Goal: Subscribe to service/newsletter

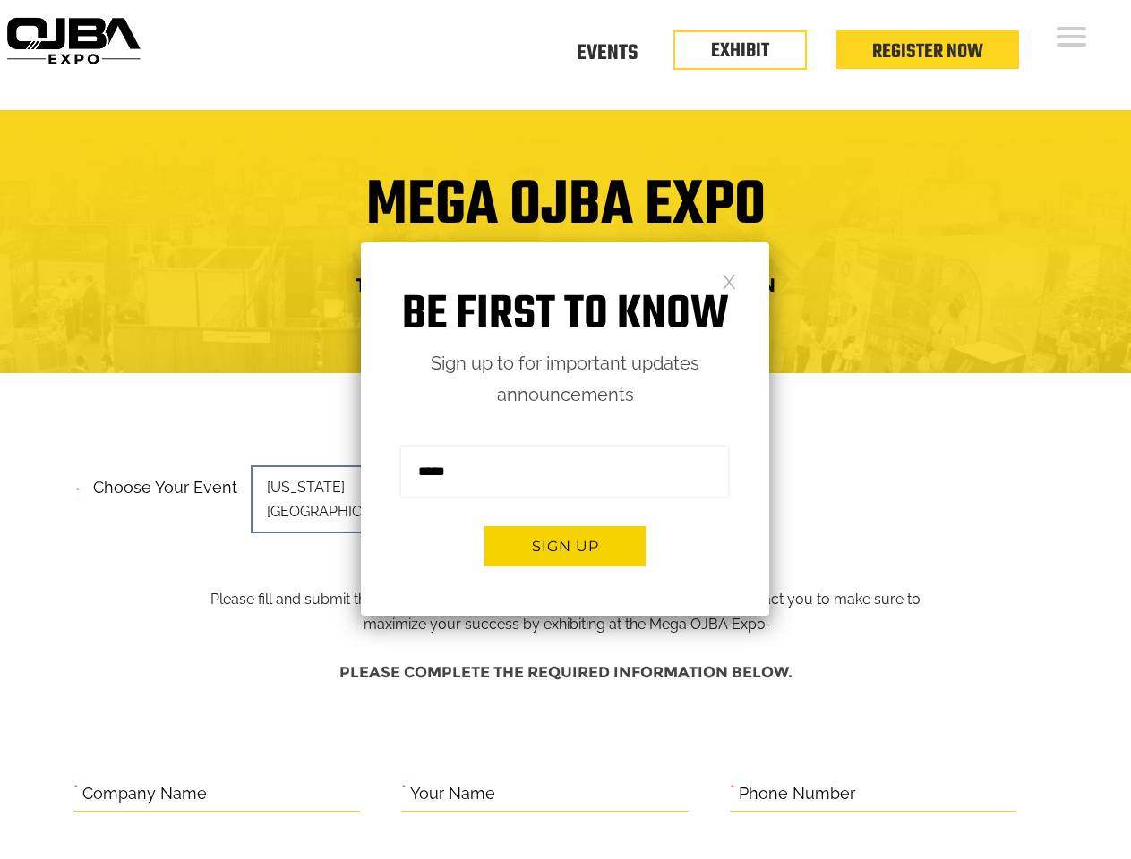
click at [565, 430] on form "Sign me up for the newsletter! ******* Sign up" at bounding box center [565, 513] width 408 height 205
click at [565, 546] on button "Sign up" at bounding box center [564, 546] width 161 height 40
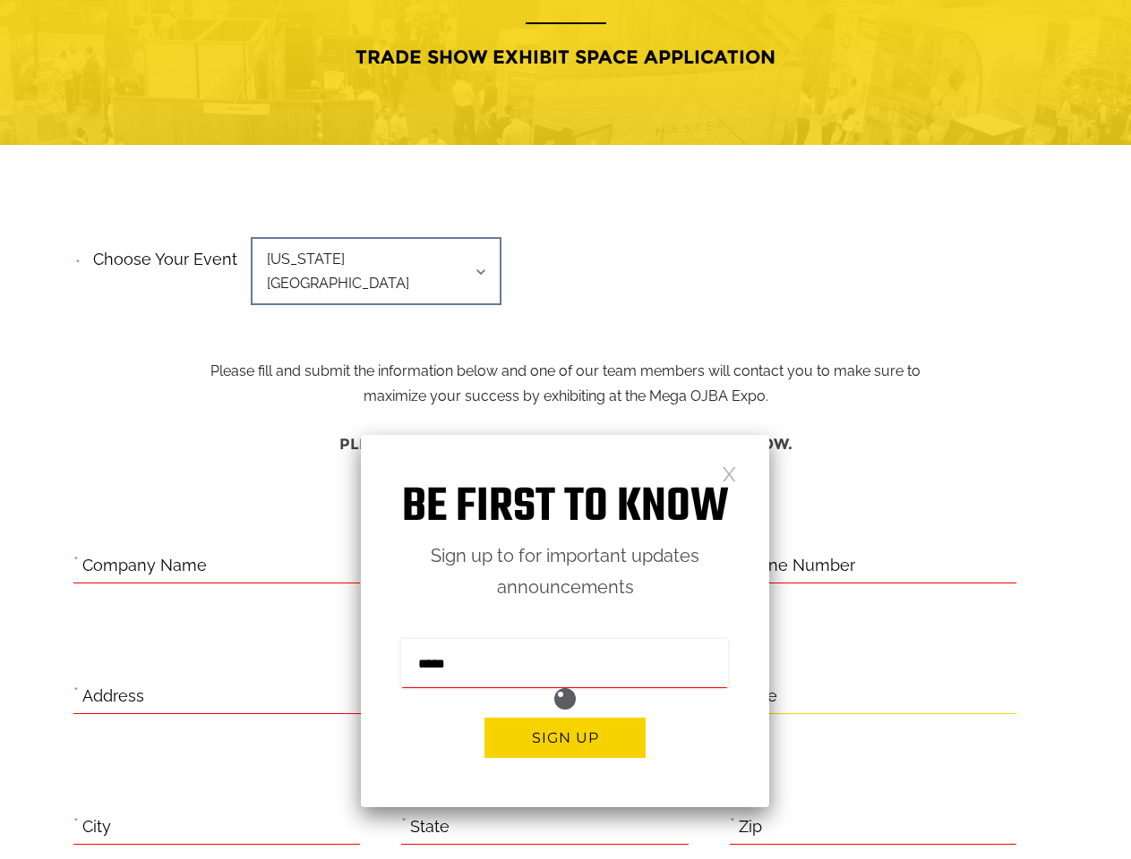
scroll to position [734, 0]
